Goal: Task Accomplishment & Management: Manage account settings

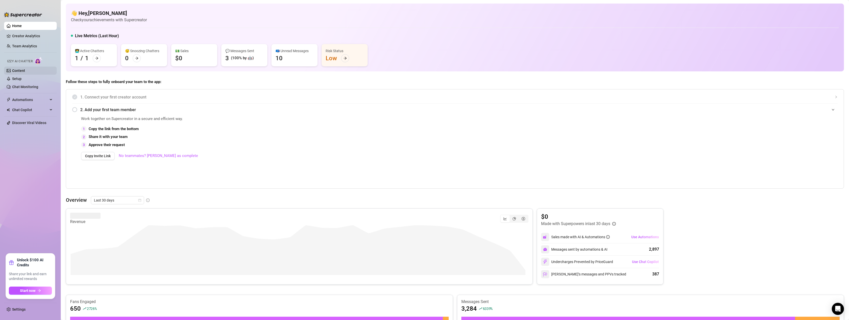
click at [17, 69] on link "Content" at bounding box center [18, 71] width 13 height 4
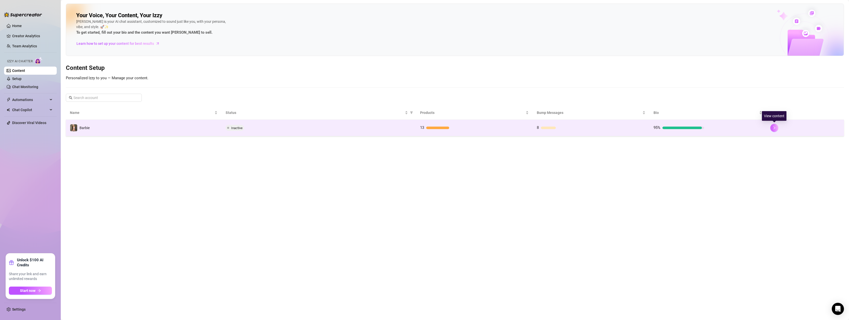
click at [775, 125] on button "button" at bounding box center [775, 128] width 8 height 8
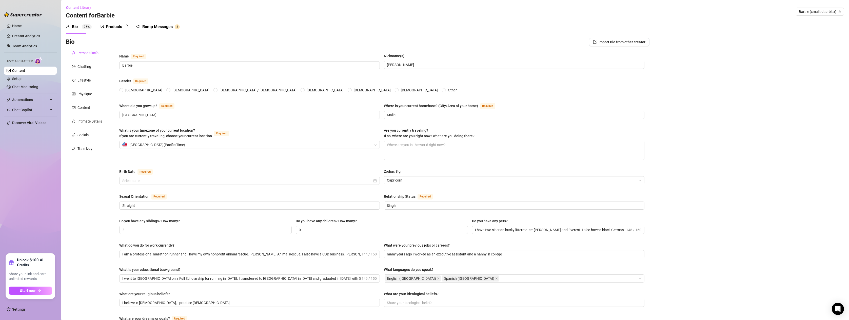
radio input "true"
type input "[DATE]"
click at [158, 27] on div "Bump Messages" at bounding box center [161, 27] width 30 height 6
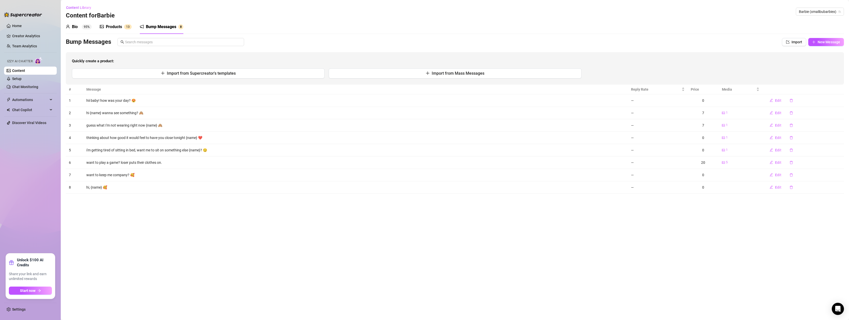
click at [112, 27] on div "Products" at bounding box center [114, 27] width 16 height 6
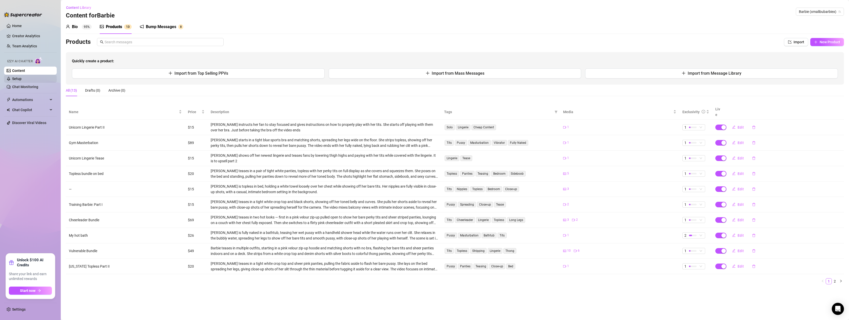
click at [14, 78] on link "Setup" at bounding box center [16, 79] width 9 height 4
